Goal: Ask a question: Seek information or help from site administrators or community

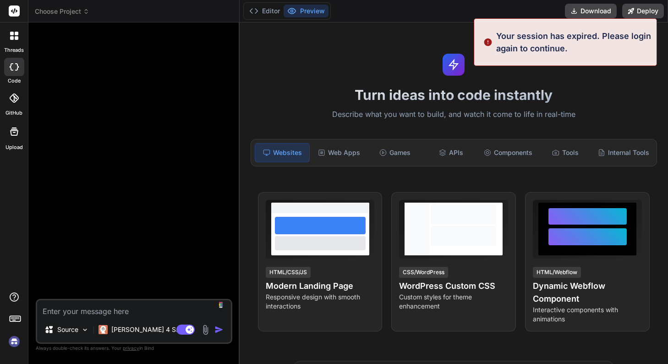
click at [134, 339] on div "[PERSON_NAME] 4 S.." at bounding box center [139, 331] width 88 height 22
click at [136, 334] on div "[PERSON_NAME] 4 S.." at bounding box center [139, 329] width 88 height 18
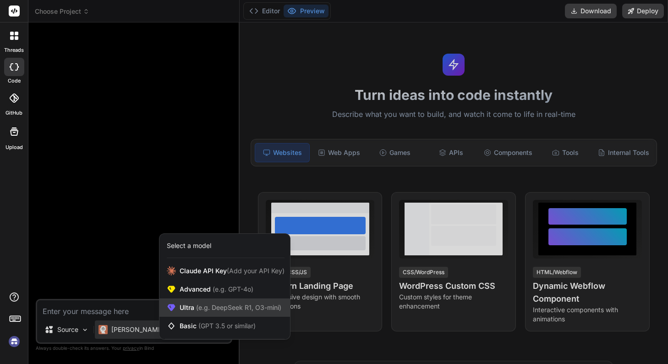
click at [217, 307] on span "(e.g. DeepSeek R1, O3-mini)" at bounding box center [237, 307] width 87 height 8
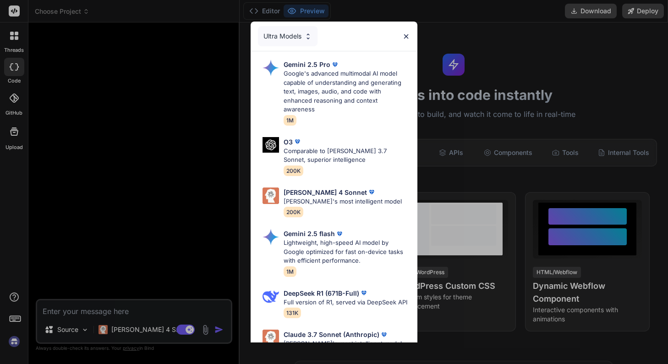
click at [299, 38] on div "Ultra Models" at bounding box center [288, 36] width 60 height 20
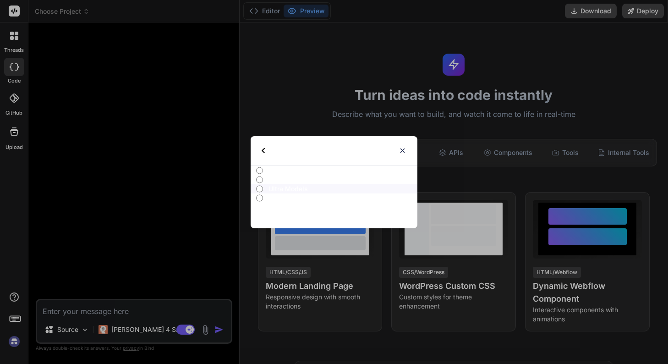
click at [264, 149] on img at bounding box center [263, 150] width 3 height 5
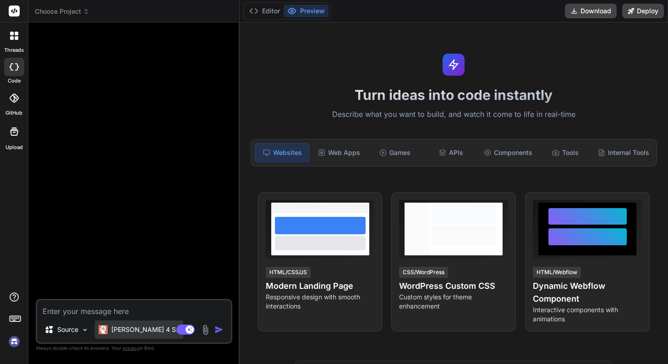
click at [130, 325] on p "[PERSON_NAME] 4 S.." at bounding box center [145, 329] width 68 height 9
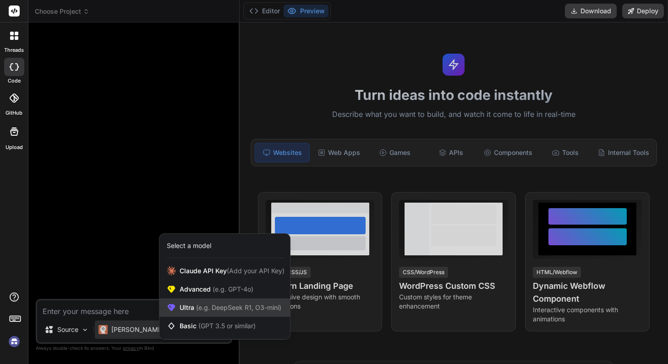
click at [223, 311] on span "Ultra (e.g. DeepSeek R1, O3-mini)" at bounding box center [231, 307] width 102 height 9
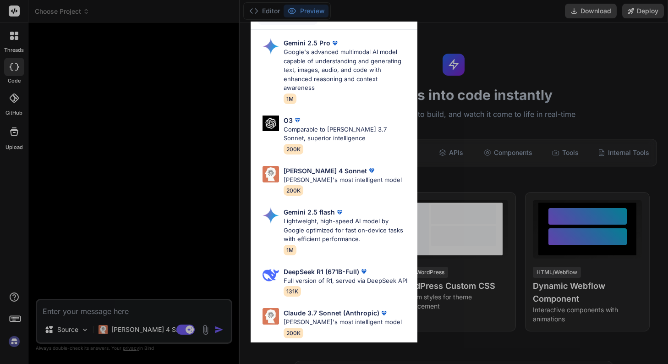
scroll to position [19, 0]
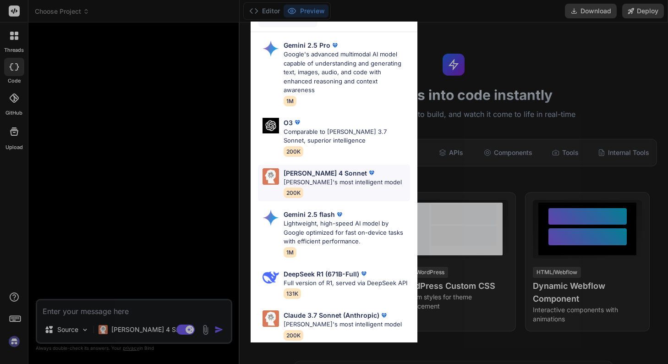
click at [310, 168] on p "[PERSON_NAME] 4 Sonnet" at bounding box center [325, 173] width 83 height 10
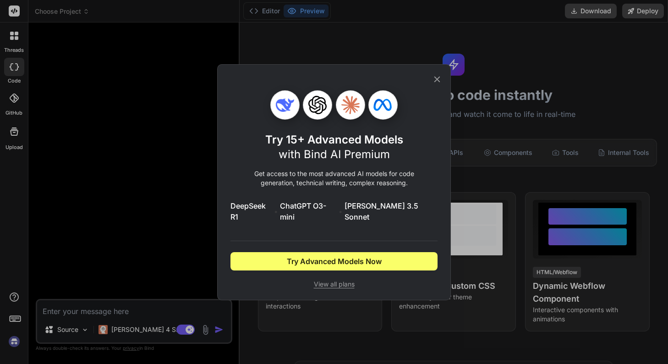
scroll to position [0, 0]
click at [442, 84] on icon at bounding box center [437, 79] width 10 height 10
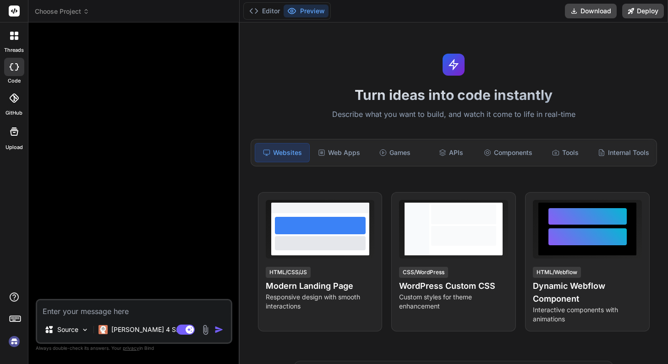
click at [14, 341] on img at bounding box center [14, 342] width 16 height 16
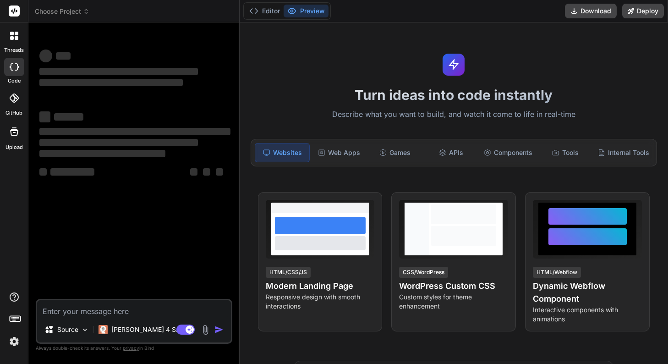
type textarea "x"
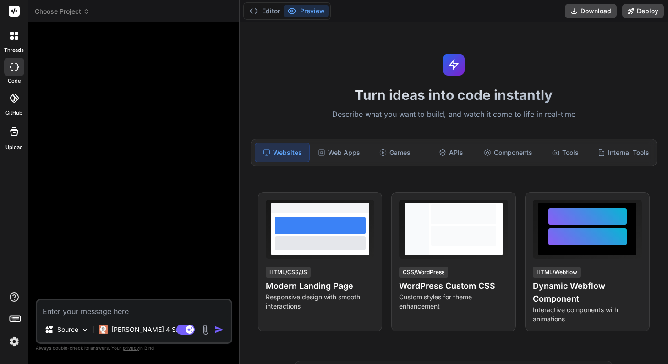
click at [79, 312] on textarea at bounding box center [134, 308] width 194 height 16
type textarea "い"
type textarea "x"
type textarea "いn"
type textarea "x"
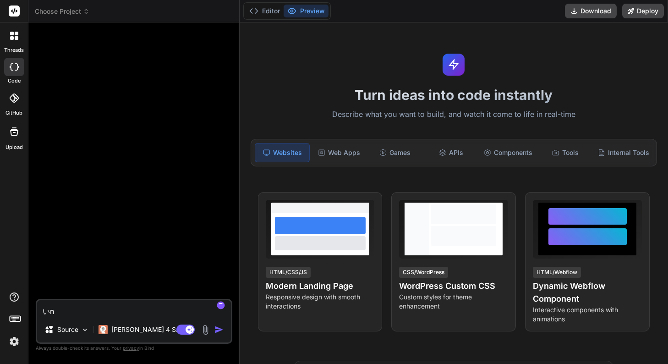
type textarea "イン"
type textarea "x"
type textarea "インb"
type textarea "x"
type textarea "インベ"
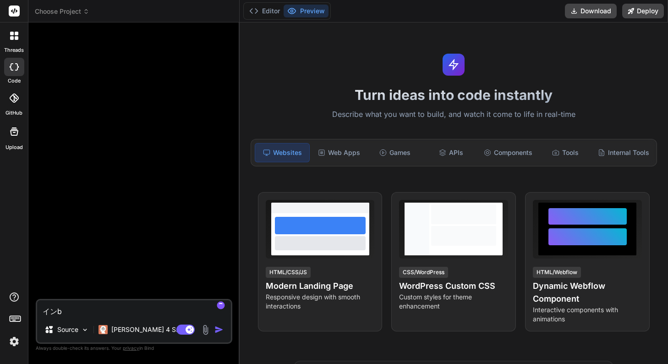
type textarea "x"
type textarea "いん"
type textarea "x"
type textarea "い"
type textarea "x"
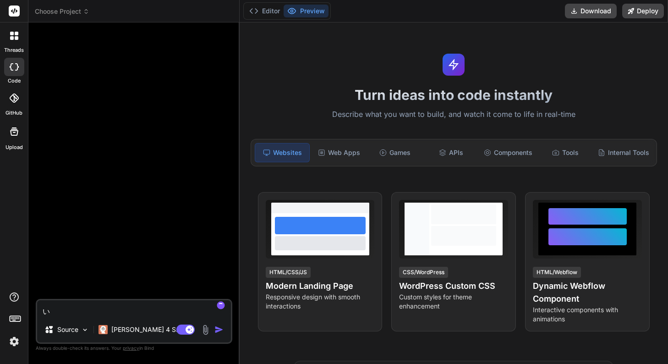
type textarea "x"
type textarea "う"
type textarea "x"
type textarea "うt"
type textarea "x"
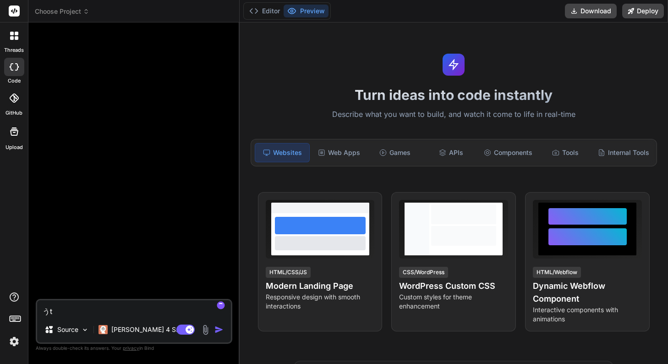
type textarea "うつ"
type textarea "x"
type textarea "うつk"
type textarea "x"
type textarea "うつく"
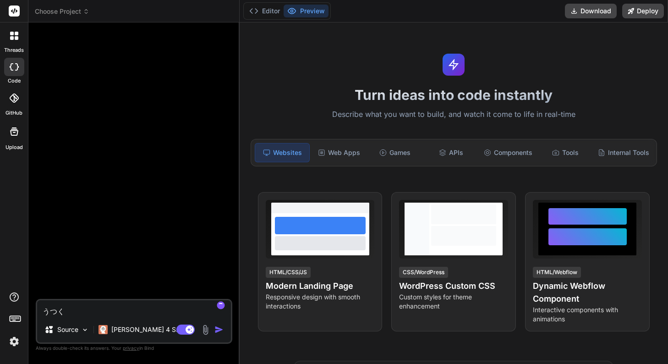
type textarea "x"
type textarea "うつくs"
type textarea "x"
type textarea "美し"
type textarea "x"
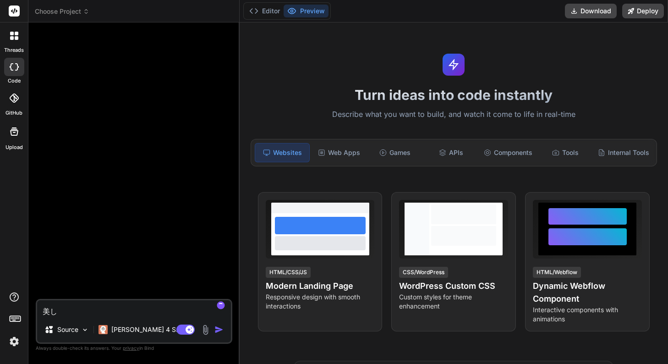
type textarea "美しい"
type textarea "x"
type textarea "美しいp"
type textarea "x"
type textarea "美しいぷ"
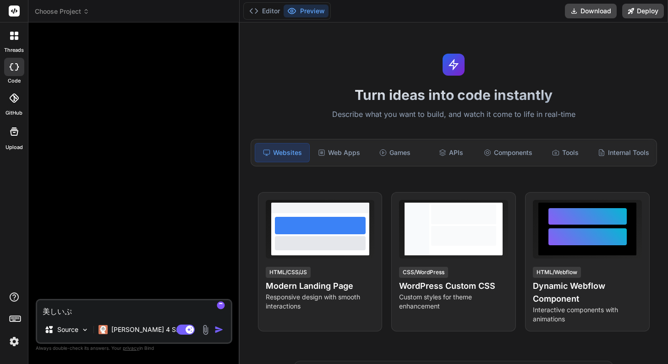
type textarea "x"
type textarea "美しいプr"
type textarea "x"
type textarea "美しいプロ"
type textarea "x"
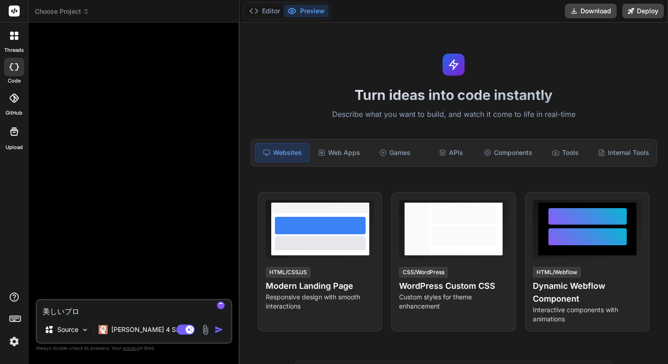
type textarea "美しいプロf"
type textarea "x"
type textarea "美しいプロフィ"
type textarea "x"
type textarea "美しいプロフィー"
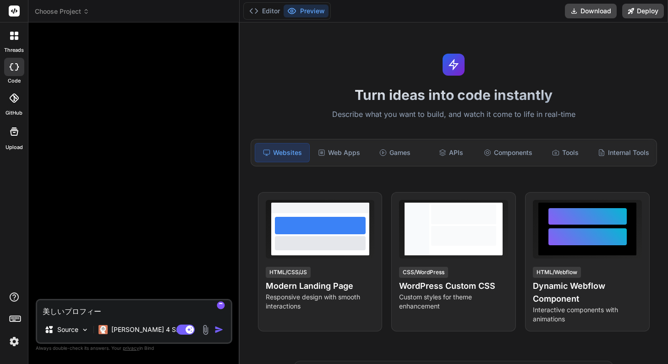
type textarea "x"
type textarea "美しいプロフィーr"
type textarea "x"
type textarea "美しいプロフィール"
type textarea "x"
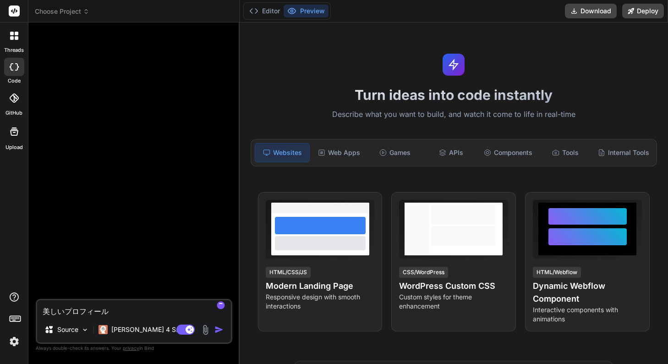
type textarea "美しいプロフィールh"
type textarea "x"
type textarea "美しいプロフィールほ"
type textarea "x"
type textarea "美しいプロフィールホー"
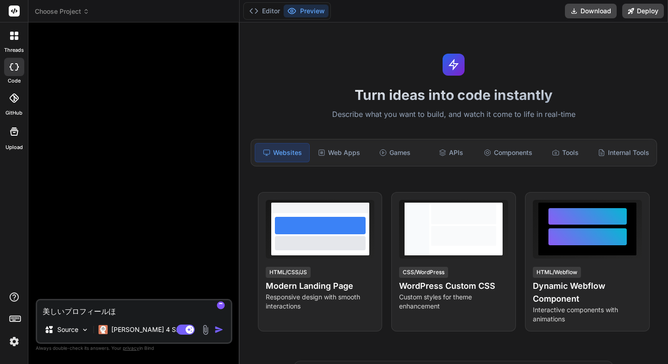
type textarea "x"
type textarea "美しいプロフィールホーm"
type textarea "x"
type textarea "美しいプロフィールホーム"
type textarea "x"
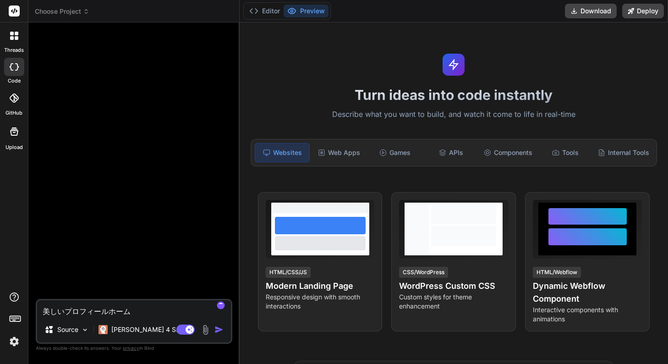
type textarea "美しいプロフィールホームp"
type textarea "x"
type textarea "美しいプロフィールホームぺ"
type textarea "x"
type textarea "美しいプロフィールホームペー"
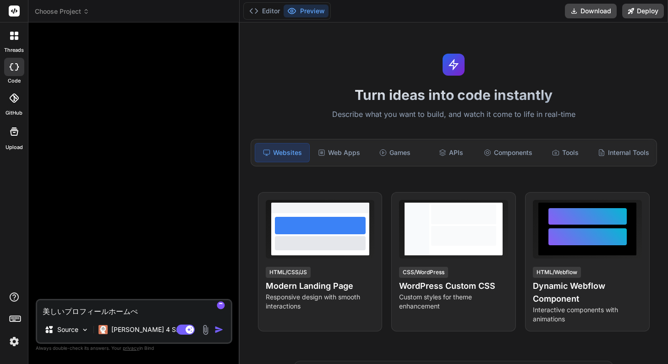
type textarea "x"
type textarea "美しいプロフィールホームペーj"
type textarea "x"
type textarea "美しいプロフィールホームページ"
type textarea "x"
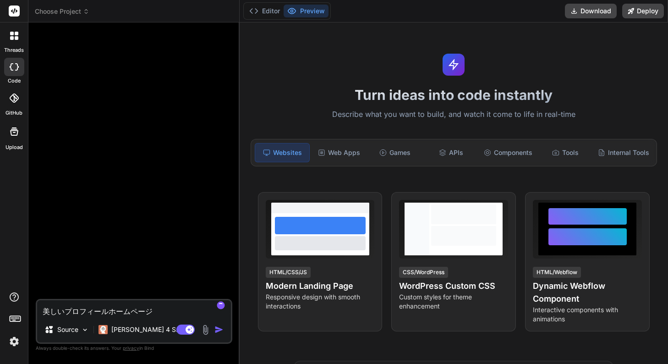
type textarea "美しいプロフィールホームページw"
type textarea "x"
type textarea "美しいプロフィールホームページを"
type textarea "x"
type textarea "美しいプロフィールホームページをt"
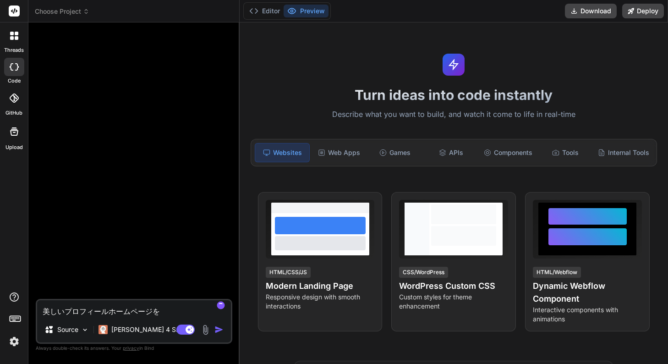
type textarea "x"
type textarea "美しいプロフィールホームページをつ"
type textarea "x"
type textarea "美しいプロフィールホームページをつk"
type textarea "x"
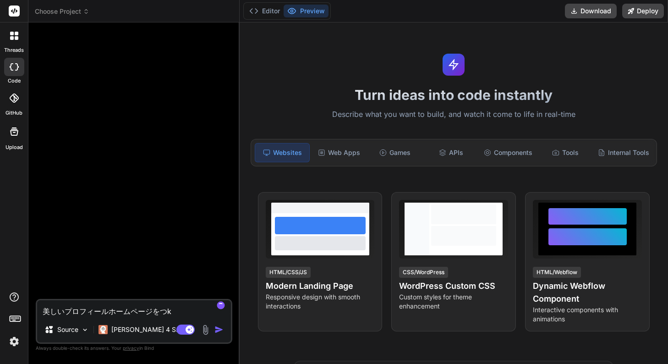
type textarea "美しいプロフィールホームページをつく"
type textarea "x"
type textarea "美しいプロフィールホームページをつくt"
type textarea "x"
type textarea "美しいプロフィールホームページをつくっt"
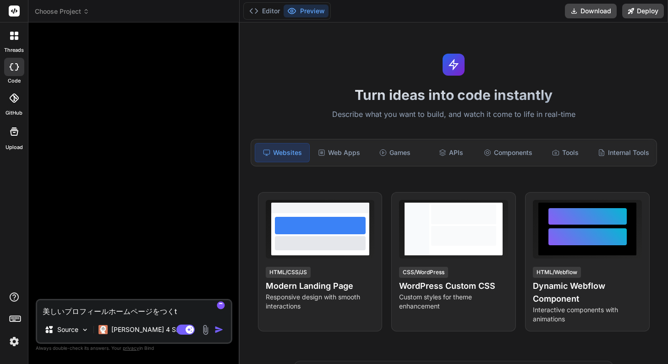
type textarea "x"
type textarea "美しいプロフィールホームページを作って"
type textarea "x"
type textarea "美しいプロフィールホームページを作って"
click at [216, 333] on img "button" at bounding box center [218, 329] width 9 height 9
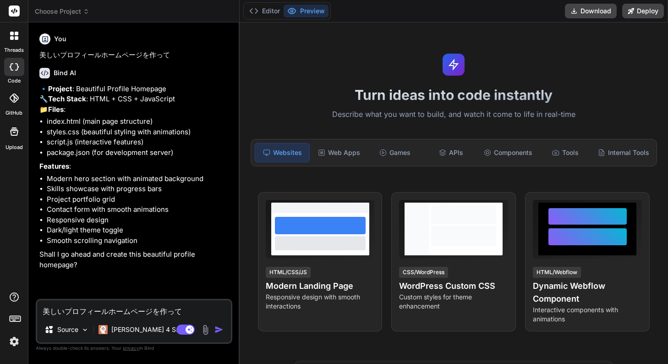
type textarea "x"
click at [124, 315] on textarea "美しいプロフィールホームページを作って" at bounding box center [134, 308] width 194 height 16
type textarea "n"
type textarea "x"
type textarea "に"
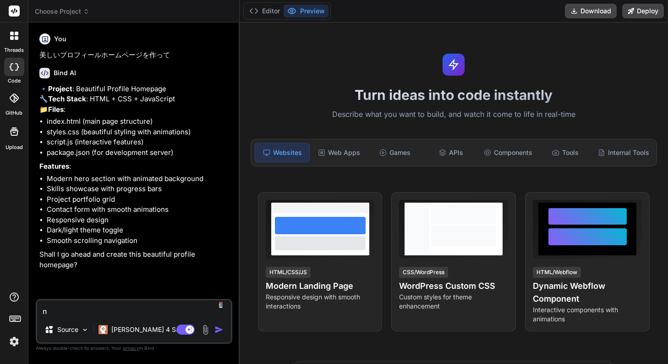
type textarea "x"
type textarea "にh"
type textarea "x"
type textarea "にほ"
type textarea "x"
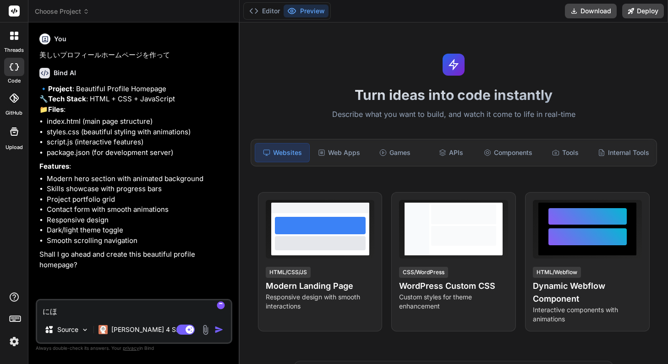
type textarea "にほn"
type textarea "x"
type textarea "にほんg"
type textarea "x"
type textarea "日本語"
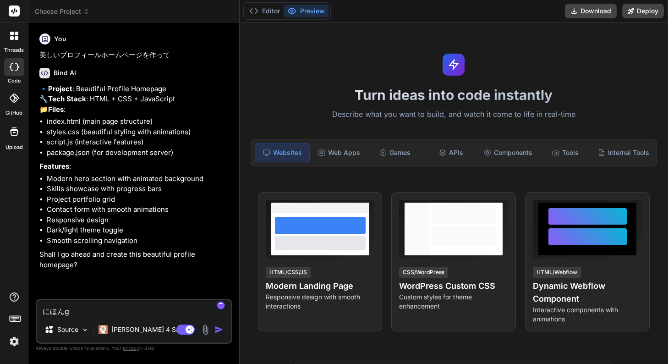
type textarea "x"
type textarea "日本語d"
type textarea "x"
type textarea "日本語で"
type textarea "x"
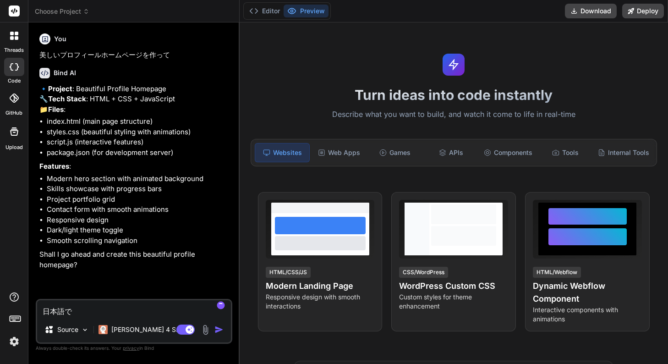
type textarea "日本語でk"
type textarea "x"
type textarea "日本語でか"
type textarea "x"
type textarea "日本語でかい"
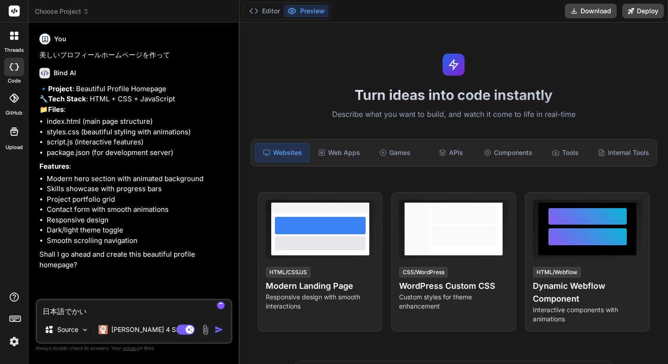
type textarea "x"
type textarea "日本語でかいw"
type textarea "x"
type textarea "日本語で会話"
type textarea "x"
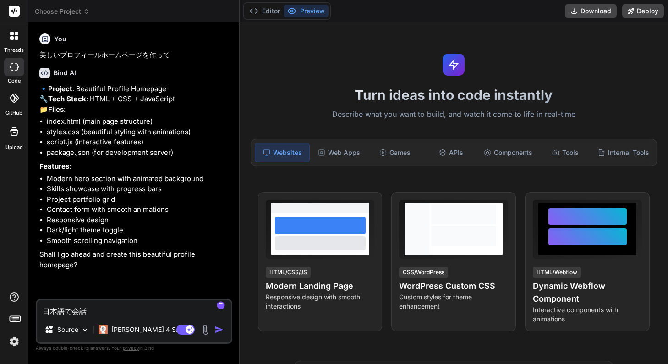
type textarea "日本語で会話s"
type textarea "x"
type textarea "日本語で会話し"
type textarea "x"
type textarea "日本語で会話しt"
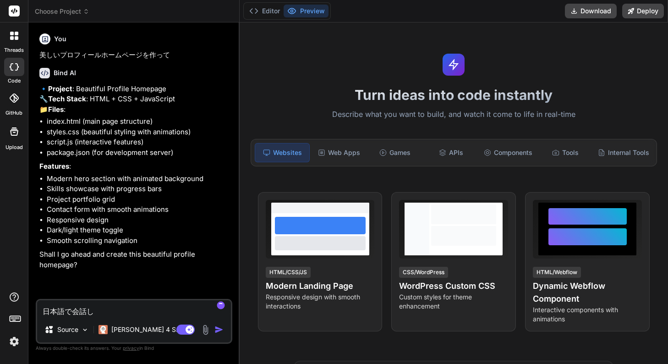
type textarea "x"
type textarea "日本語で会話して"
type textarea "x"
type textarea "日本語で会話して"
click at [216, 328] on img "button" at bounding box center [218, 329] width 9 height 9
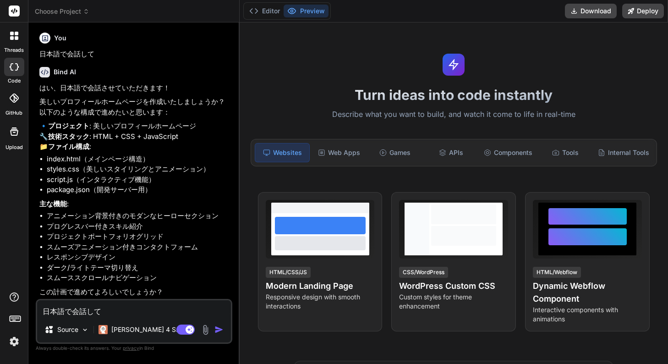
scroll to position [274, 0]
type textarea "x"
click at [149, 303] on textarea "日本語で会話して" at bounding box center [134, 308] width 194 height 16
type textarea "O"
type textarea "x"
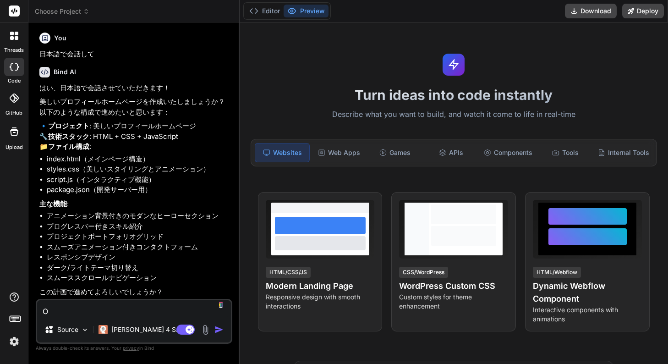
type textarea "OK"
type textarea "x"
type textarea "OK"
click at [219, 330] on img "button" at bounding box center [218, 329] width 9 height 9
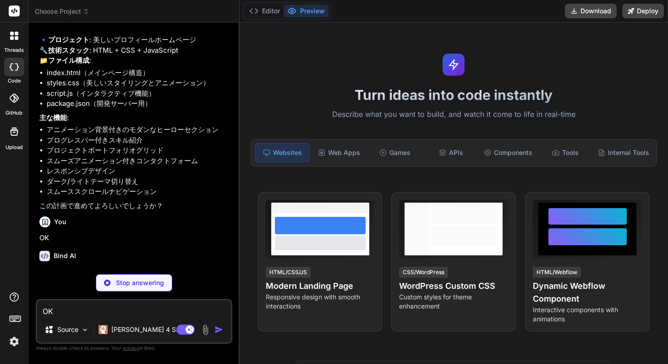
scroll to position [369, 0]
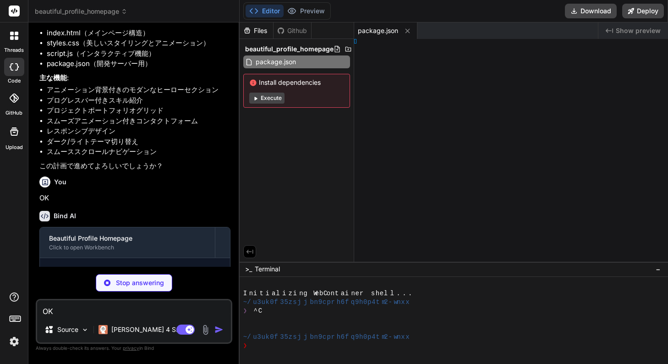
type textarea "x"
type textarea "> </html>"
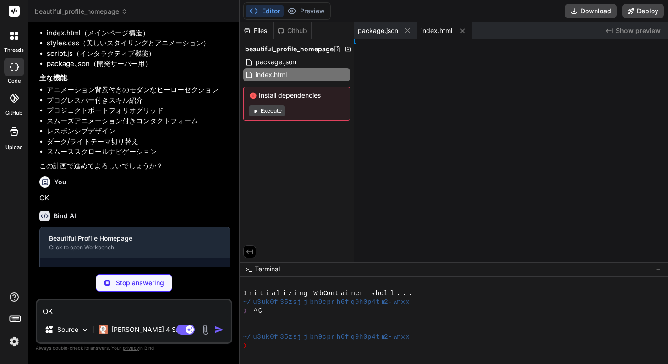
type textarea "x"
type textarea "-color); }"
type textarea "x"
type textarea "olor); }"
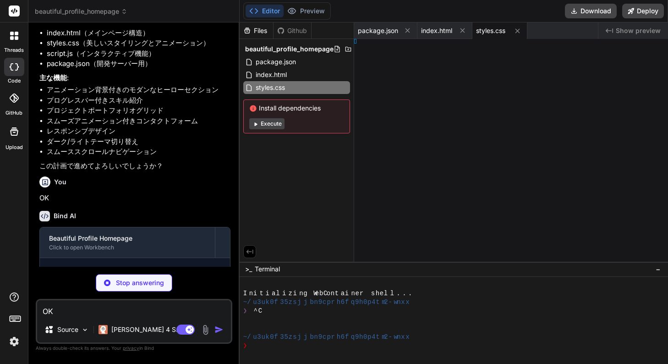
type textarea "x"
type textarea "oring();"
type textarea "x"
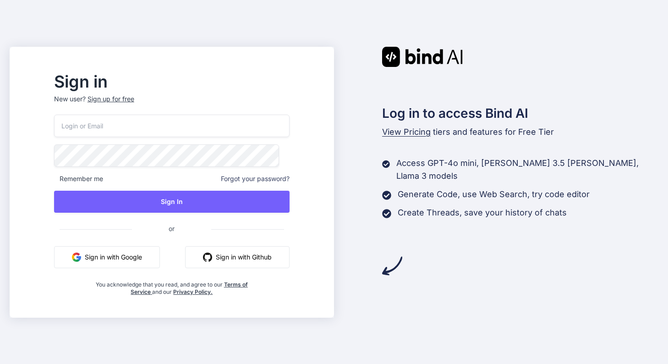
type input "miyanohara@nbi.academy"
